Goal: Information Seeking & Learning: Learn about a topic

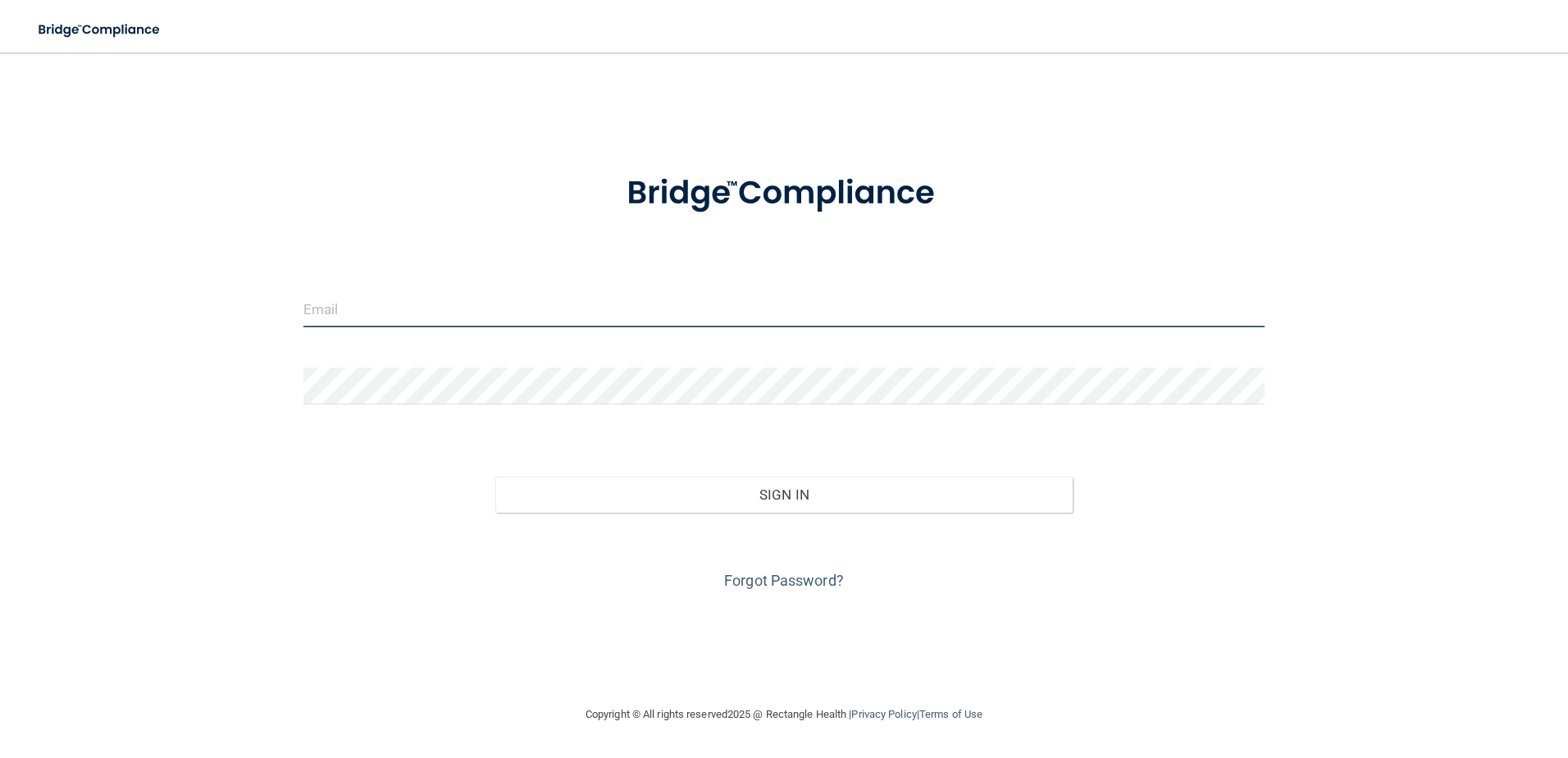
click at [438, 326] on input "email" at bounding box center [785, 309] width 962 height 37
type input "[EMAIL_ADDRESS][DOMAIN_NAME]"
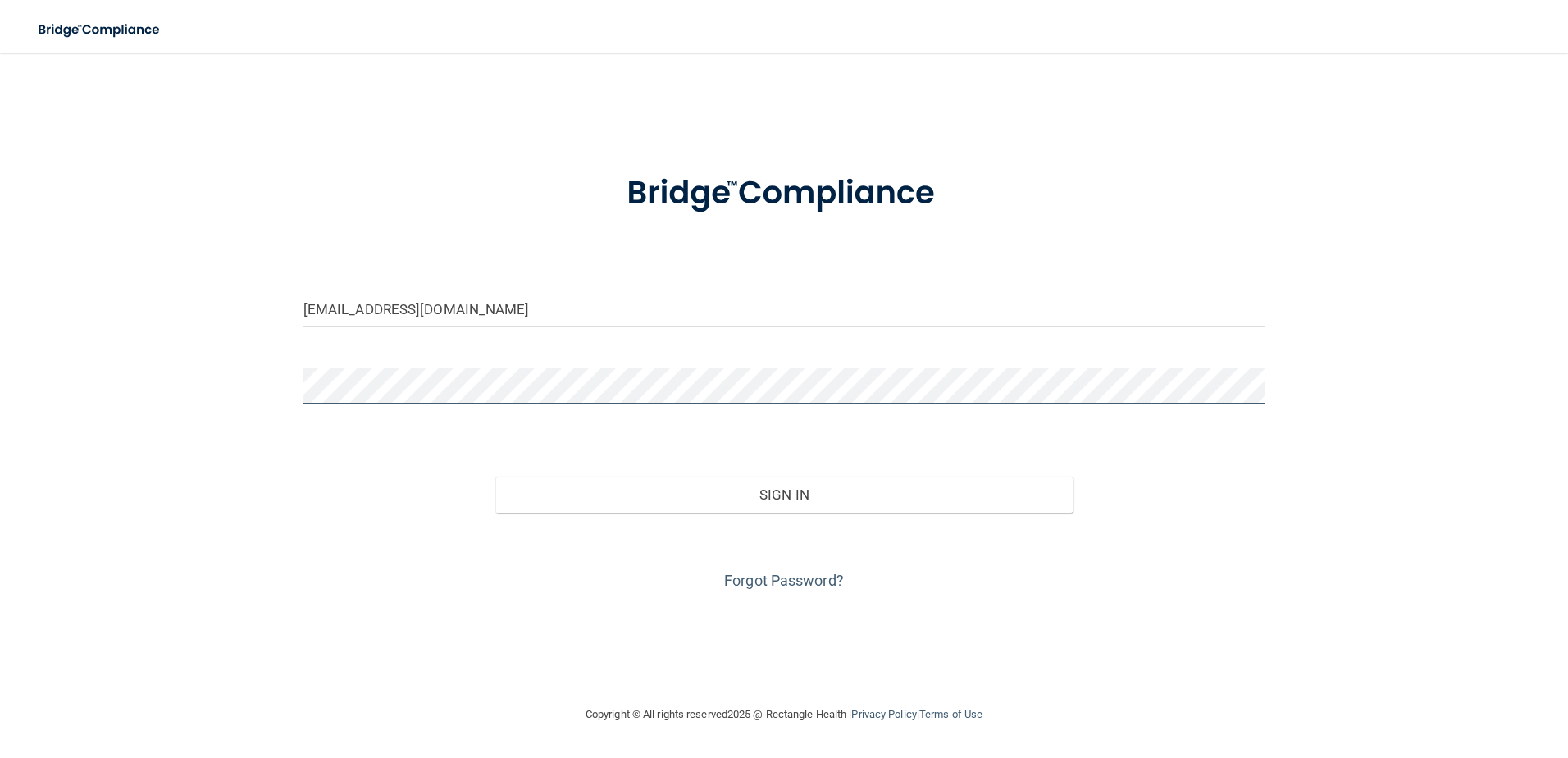
click at [496, 476] on button "Sign In" at bounding box center [784, 494] width 578 height 36
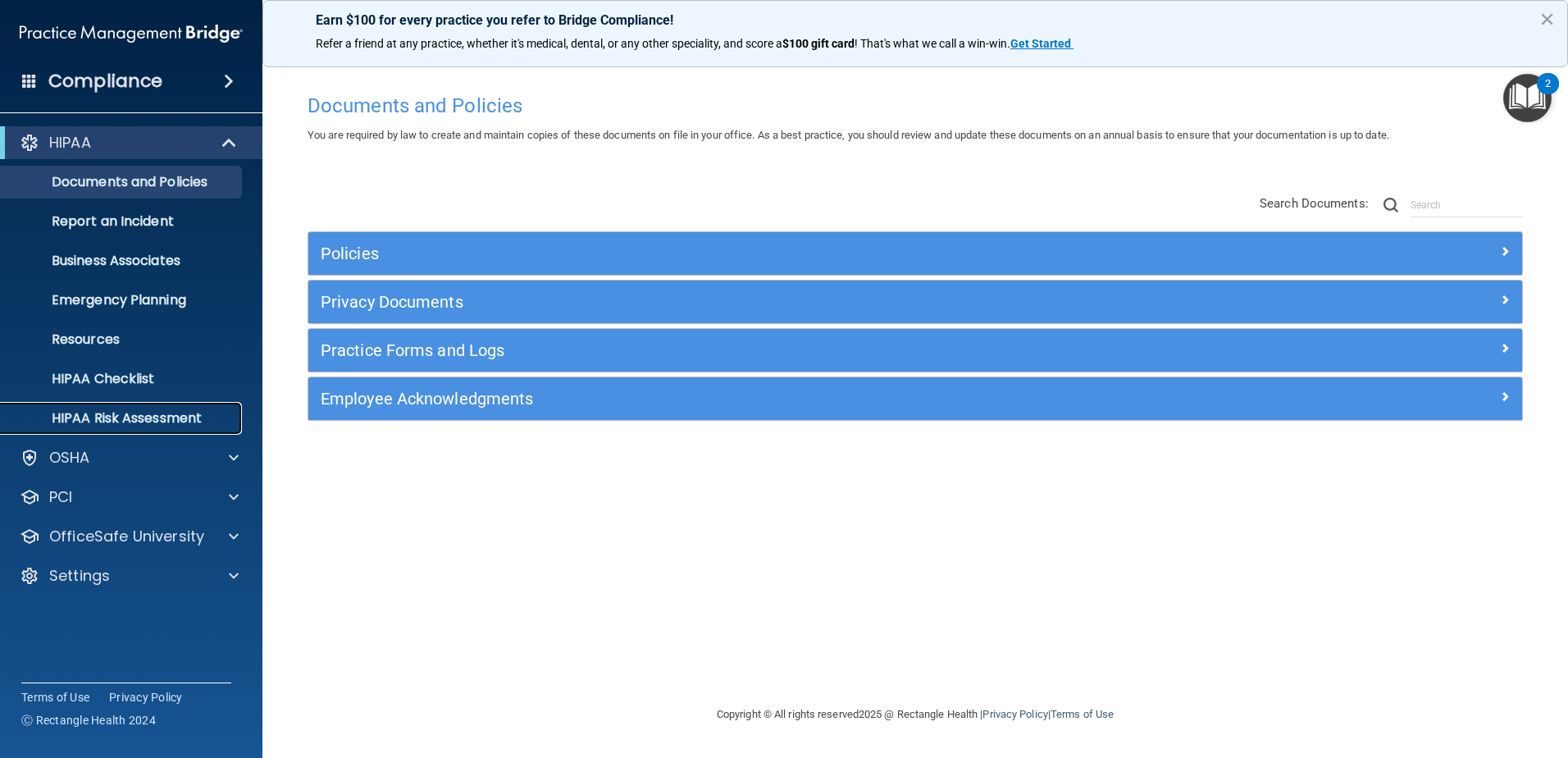
click at [99, 416] on p "HIPAA Risk Assessment" at bounding box center [123, 418] width 224 height 17
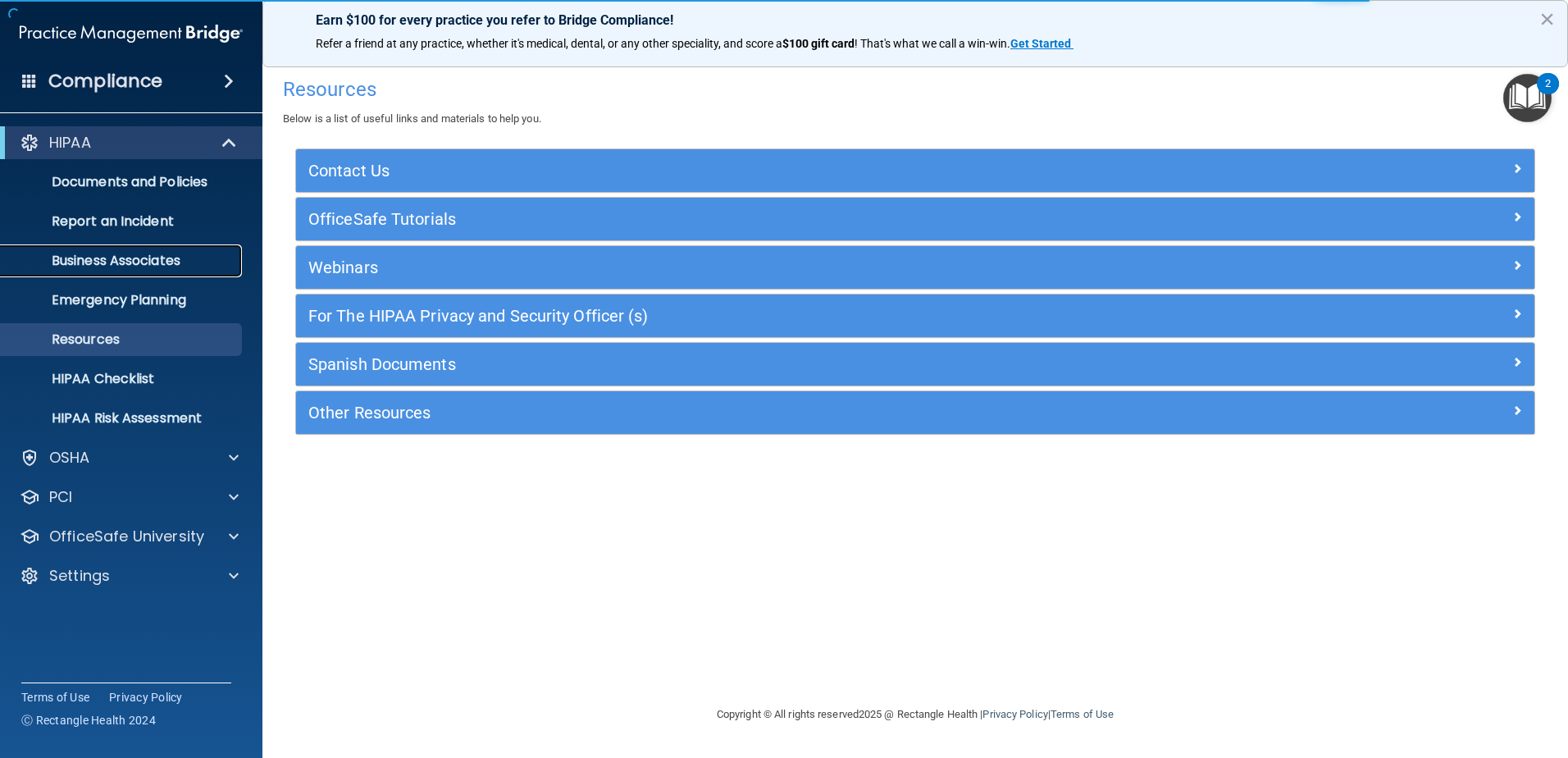
click at [104, 266] on p "Business Associates" at bounding box center [123, 260] width 224 height 17
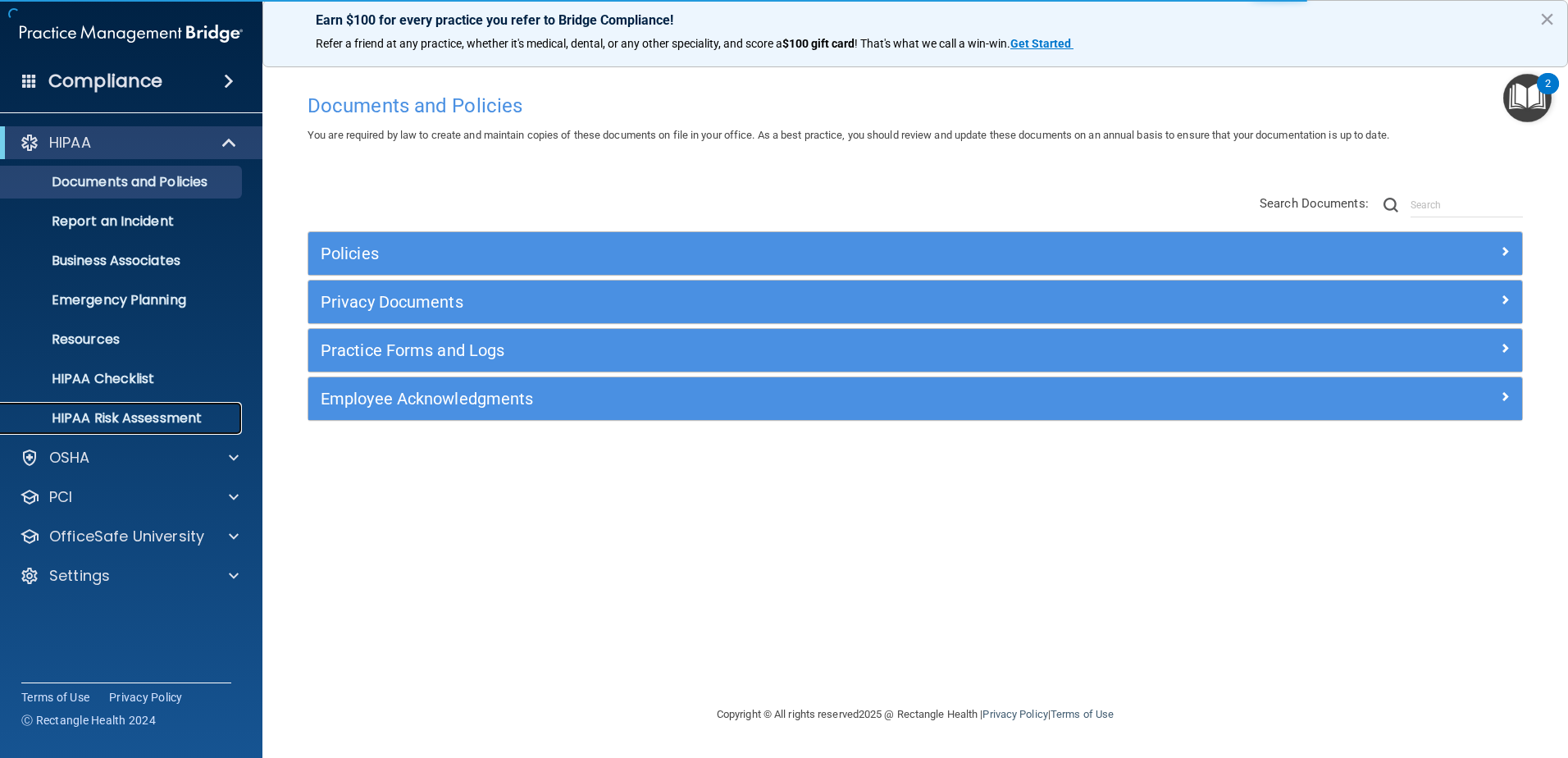
click at [136, 420] on p "HIPAA Risk Assessment" at bounding box center [123, 418] width 224 height 17
